Goal: Task Accomplishment & Management: Manage account settings

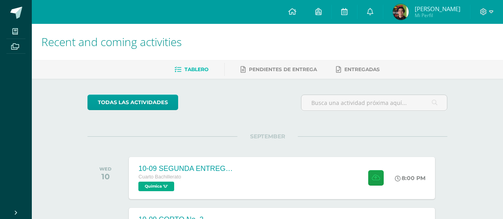
scroll to position [0, 3]
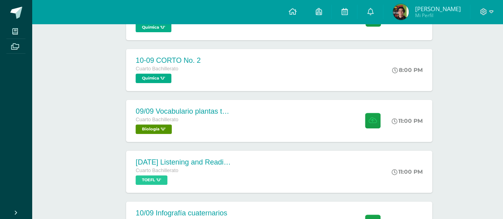
scroll to position [119, 3]
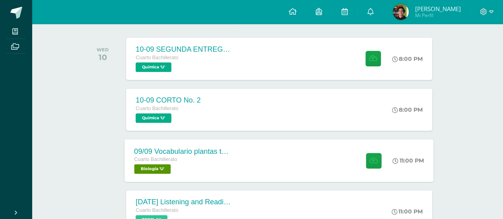
click at [223, 165] on div "Cuarto Bachillerato Biología 'U'" at bounding box center [182, 164] width 96 height 18
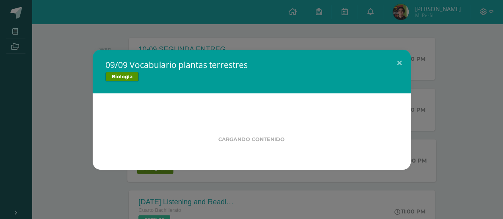
scroll to position [119, 0]
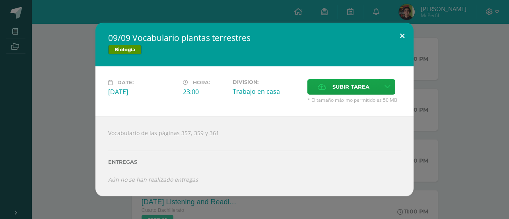
click at [403, 44] on button at bounding box center [402, 36] width 23 height 27
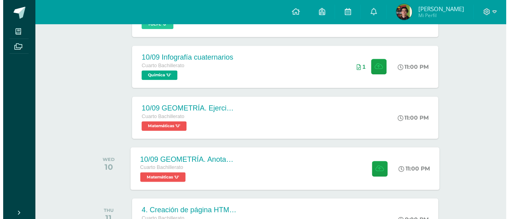
scroll to position [318, 0]
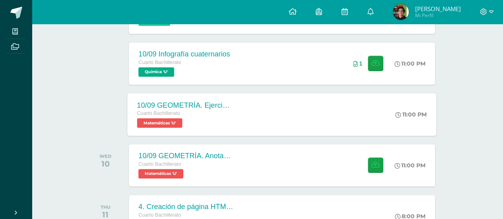
click at [243, 132] on div "10/09 GEOMETRÍA. Ejercicio 2 (4U) Cuarto Bachillerato Matemáticas 'U' 11:00 PM …" at bounding box center [282, 114] width 309 height 43
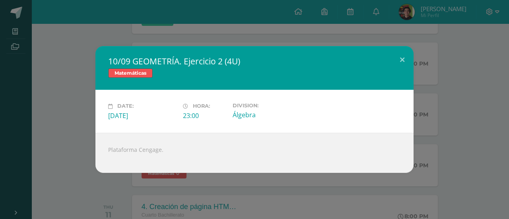
drag, startPoint x: 382, startPoint y: 45, endPoint x: 381, endPoint y: 52, distance: 7.2
click at [381, 52] on div "10/09 GEOMETRÍA. Ejercicio 2 (4U) Matemáticas Date: Wednesday 10 de September H…" at bounding box center [254, 109] width 509 height 219
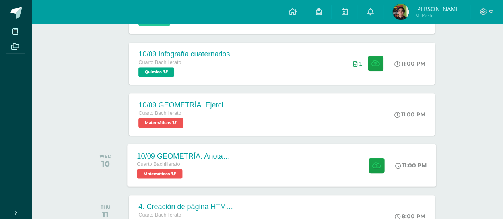
click at [301, 147] on div "10/09 GEOMETRÍA. Anotaciones y análisis. Cuarto Bachillerato Matemáticas 'U' 11…" at bounding box center [282, 165] width 309 height 43
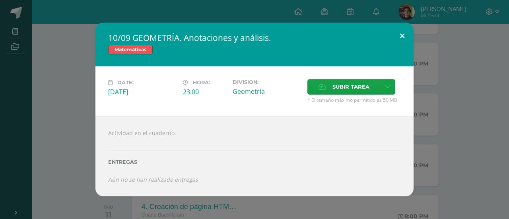
click at [395, 43] on button at bounding box center [402, 36] width 23 height 27
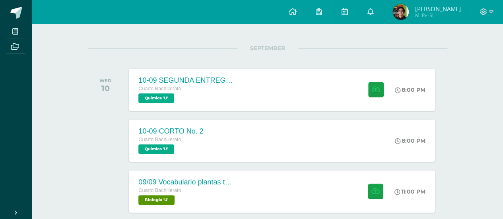
scroll to position [89, 0]
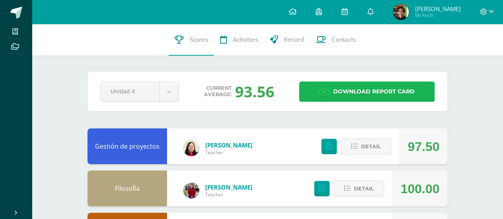
click at [334, 84] on span "Download report card" at bounding box center [373, 91] width 81 height 19
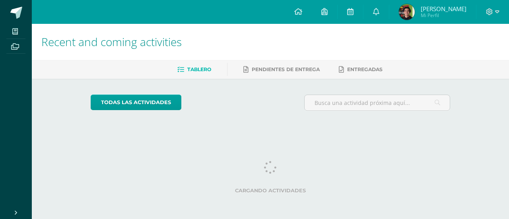
click at [317, 117] on div "todas las Actividades You don’t have any activities Check the rest of the perio…" at bounding box center [270, 106] width 391 height 54
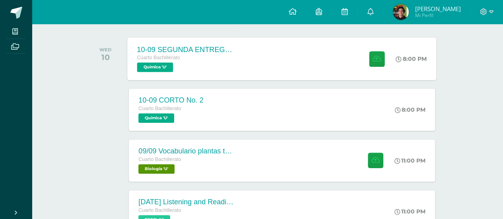
scroll to position [159, 0]
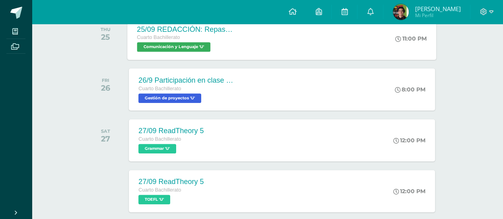
scroll to position [1722, 0]
